Goal: Check status: Check status

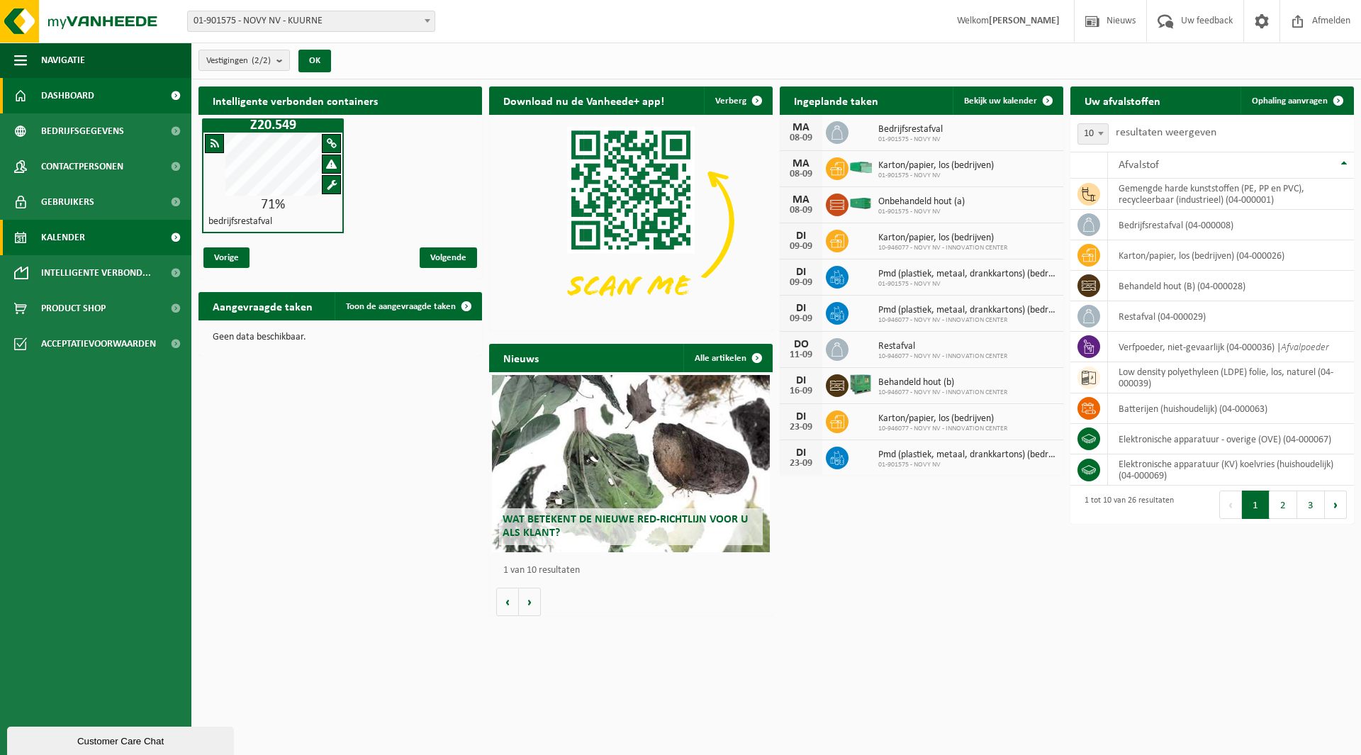
click at [67, 238] on span "Kalender" at bounding box center [63, 237] width 44 height 35
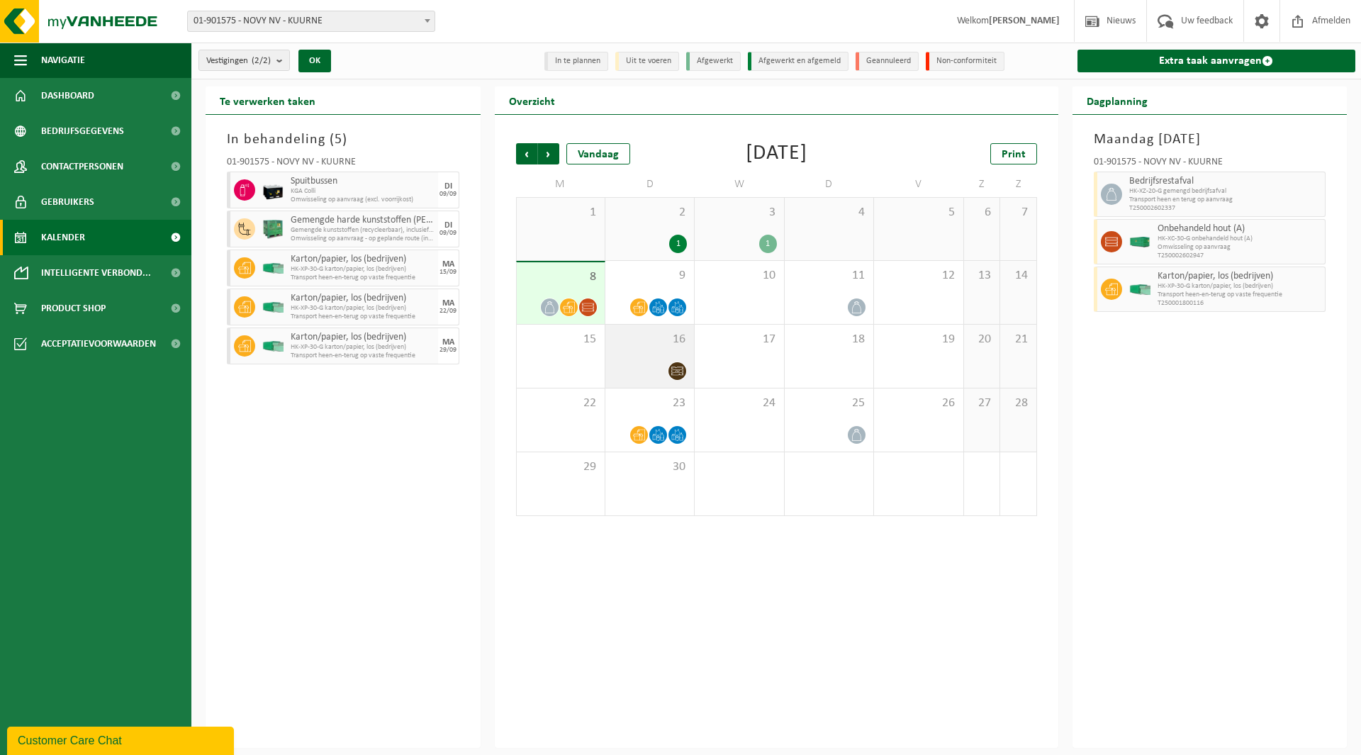
click at [646, 349] on div "16" at bounding box center [649, 356] width 89 height 63
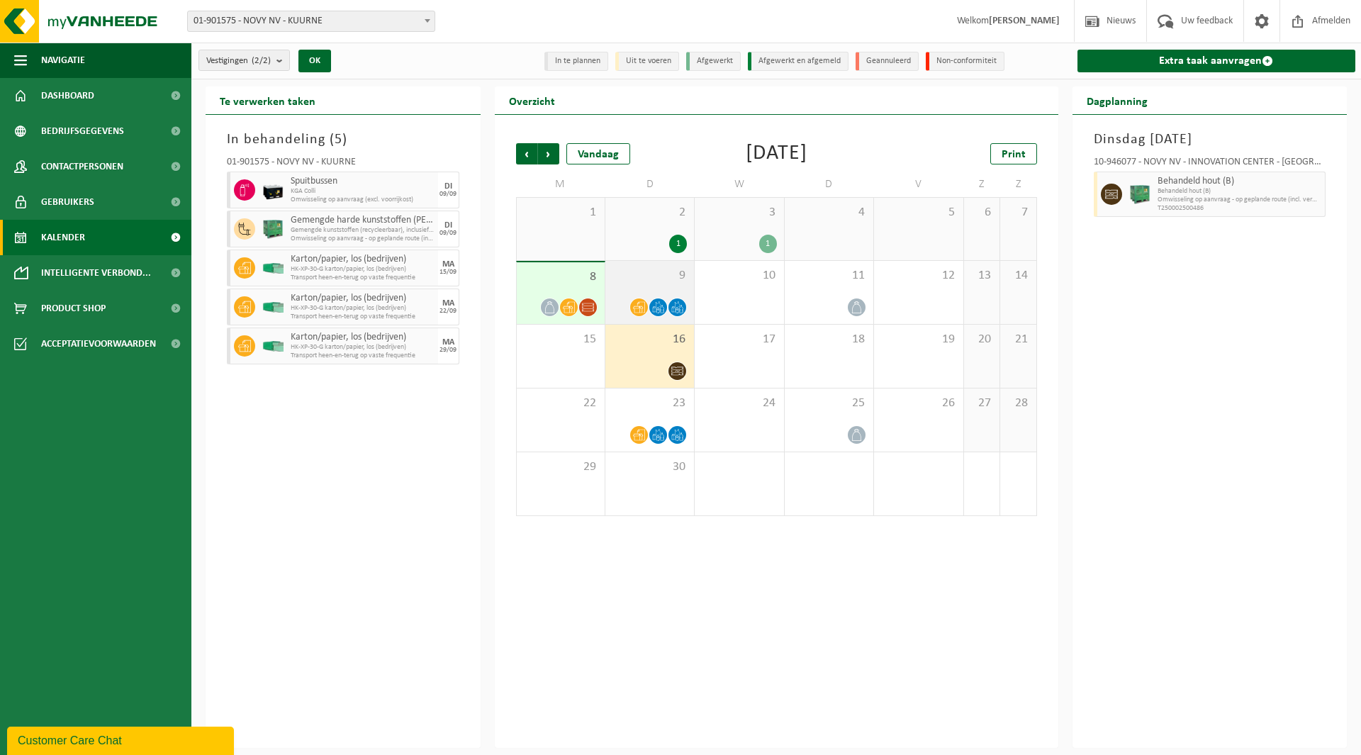
click at [641, 282] on span "9" at bounding box center [649, 276] width 74 height 16
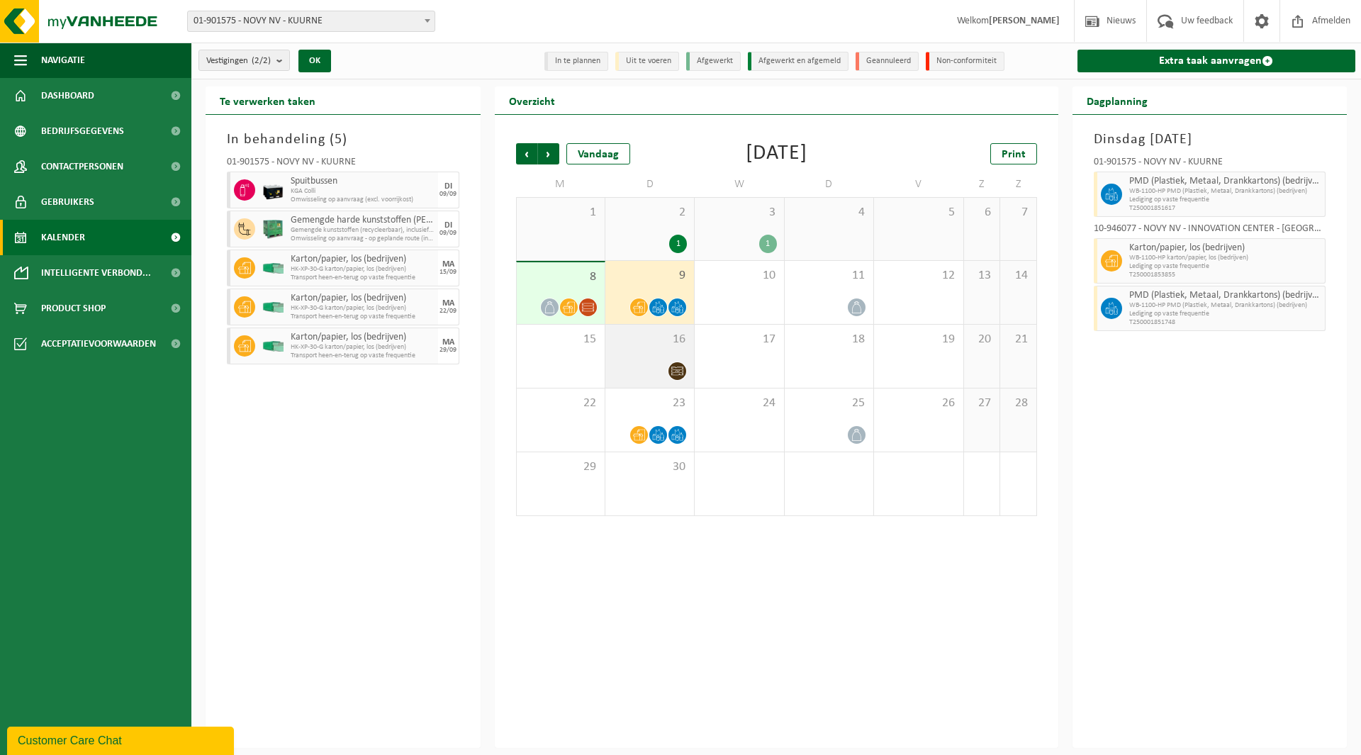
click at [659, 362] on div at bounding box center [649, 371] width 74 height 19
